Goal: Information Seeking & Learning: Find specific fact

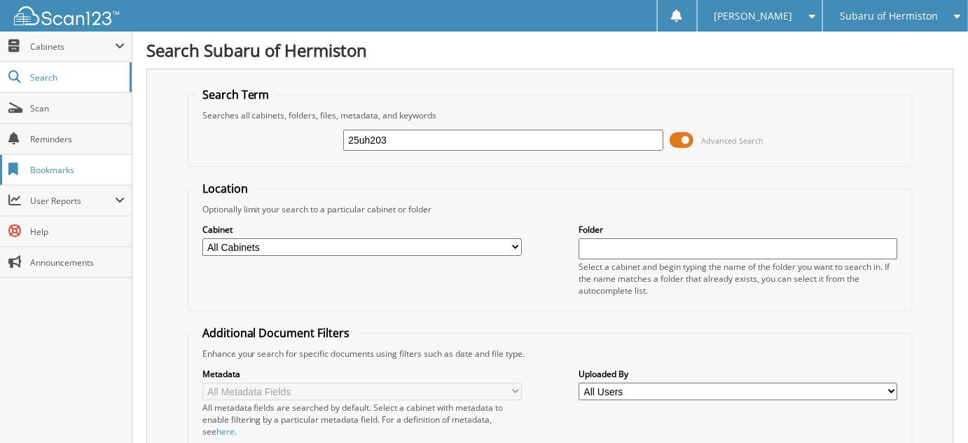
type input "25uh203"
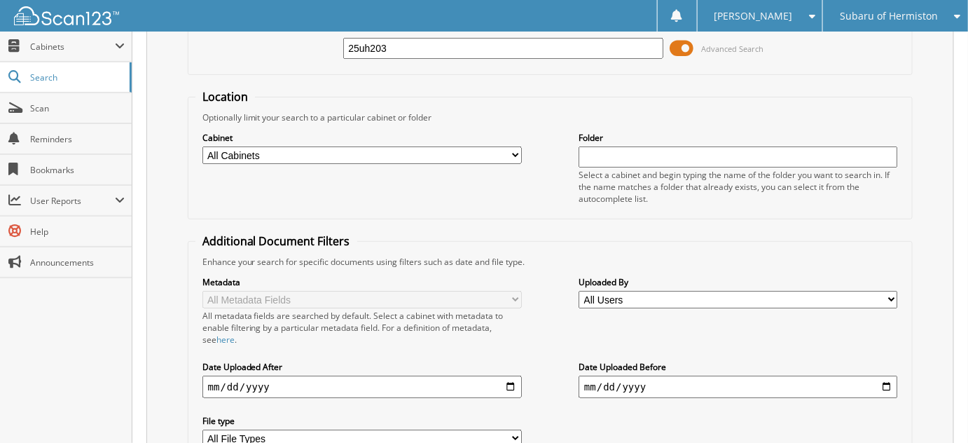
scroll to position [1, 0]
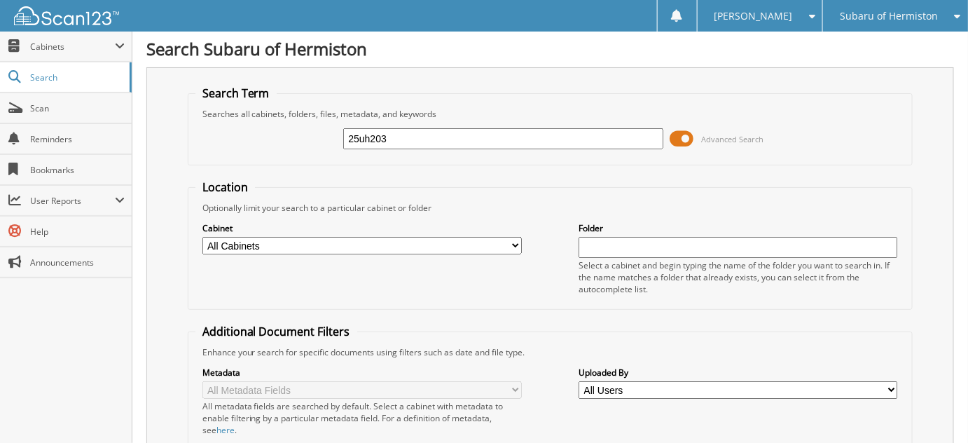
click at [909, 7] on div "Subaru of Hermiston" at bounding box center [895, 16] width 131 height 32
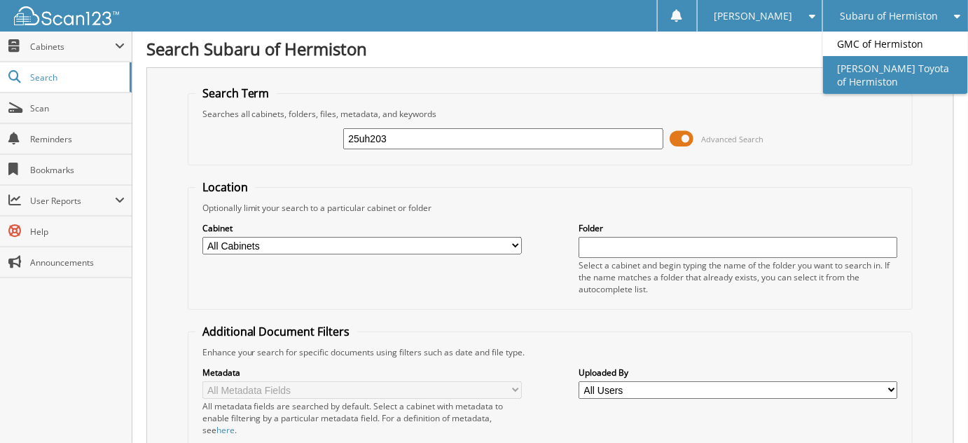
click at [911, 75] on link "[PERSON_NAME] Toyota of Hermiston" at bounding box center [895, 75] width 145 height 38
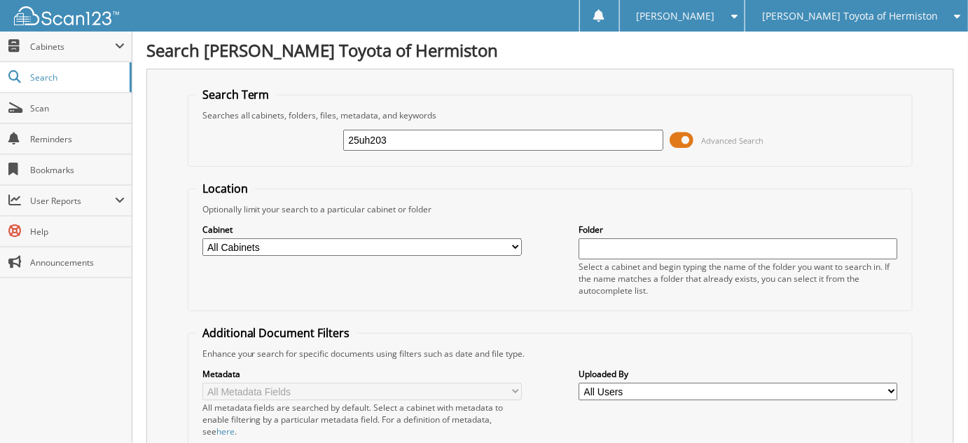
type input "25uh203"
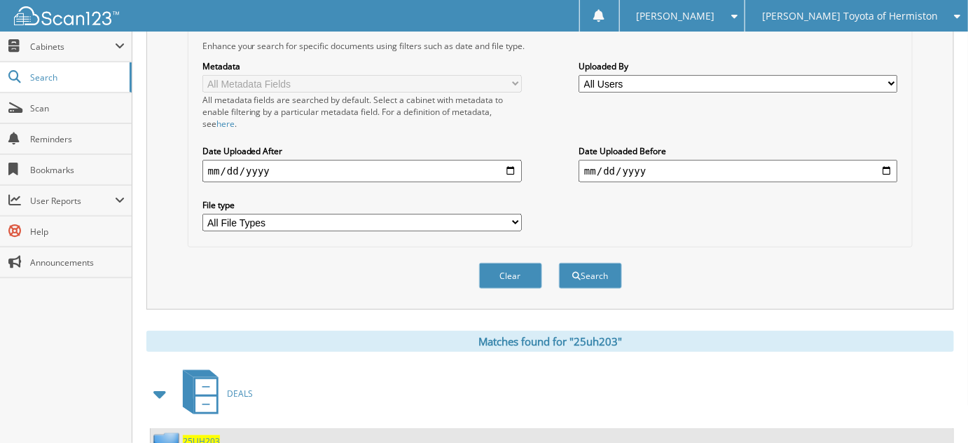
scroll to position [354, 0]
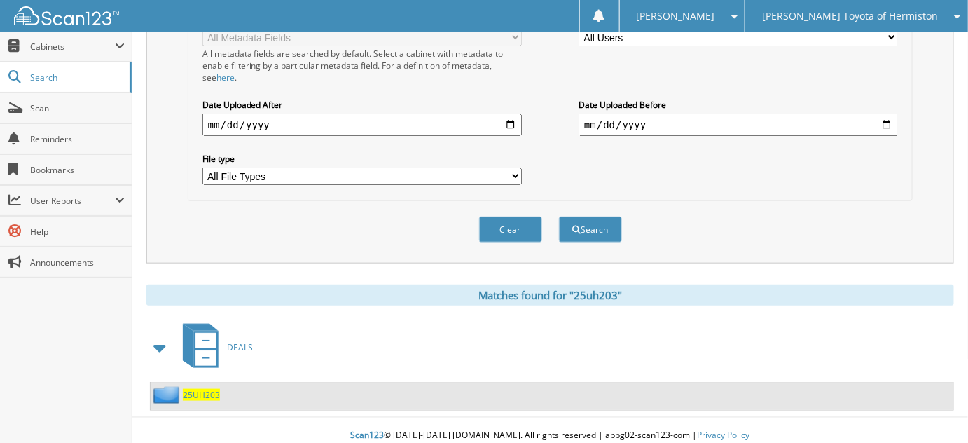
click at [188, 390] on span "25UH203" at bounding box center [201, 395] width 37 height 12
